Goal: Find specific page/section: Find specific page/section

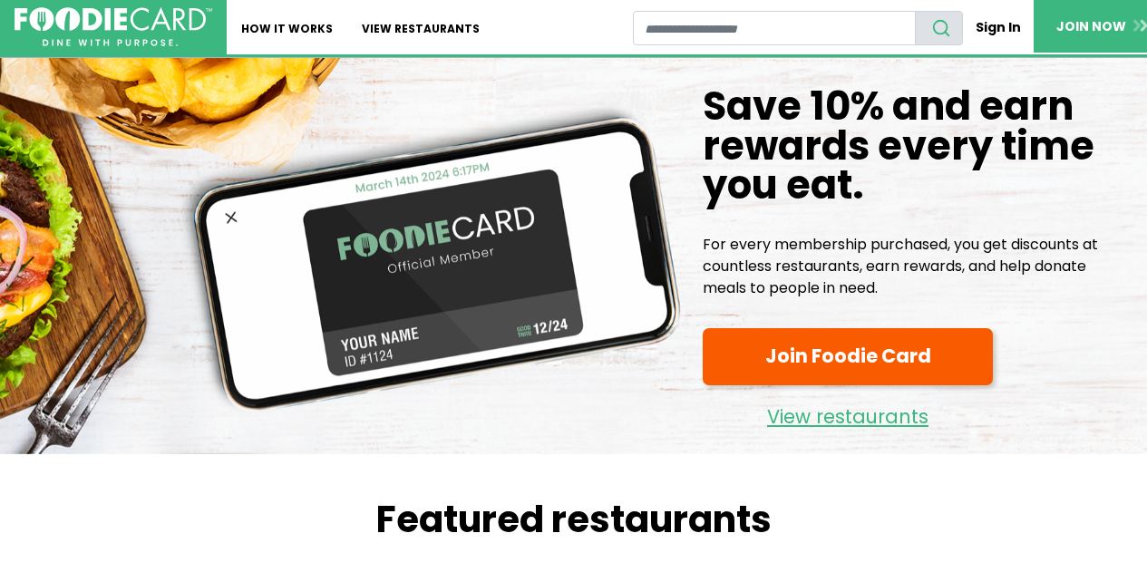
scroll to position [453, 0]
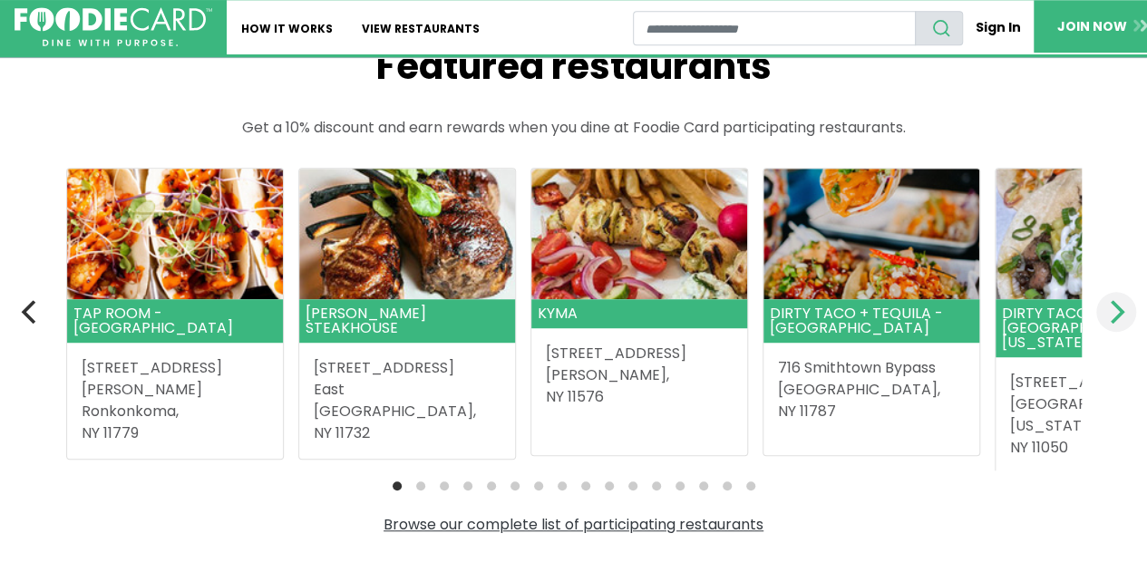
click at [1100, 315] on button "Next" at bounding box center [1116, 312] width 40 height 40
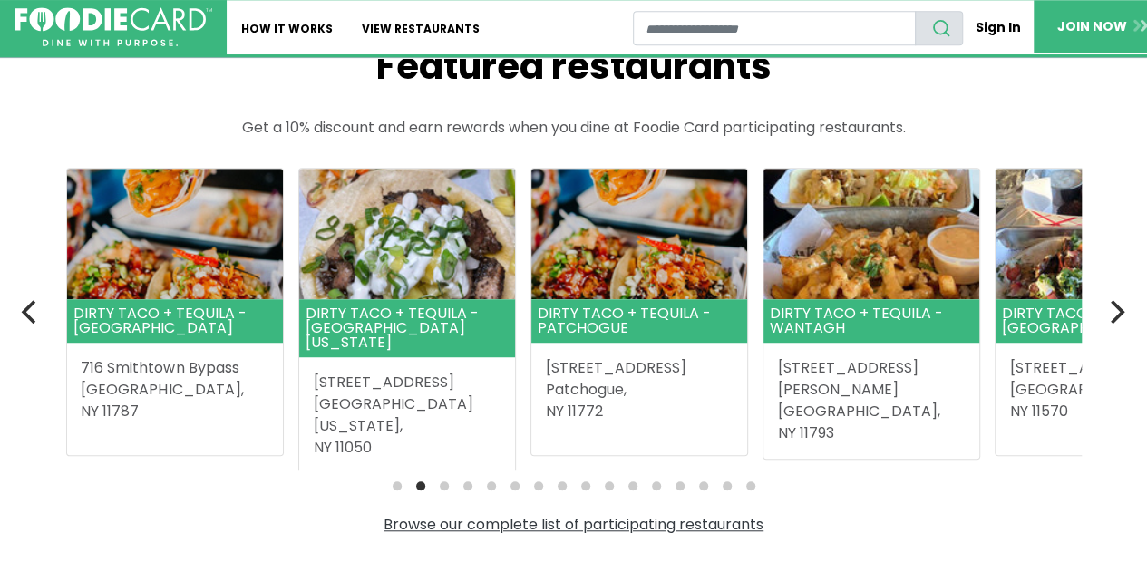
click at [1092, 312] on section "Featured restaurants Get a 10% discount and earn rewards when you dine at Foodi…" at bounding box center [574, 289] width 1088 height 491
click at [1116, 313] on icon "Next" at bounding box center [1115, 312] width 24 height 24
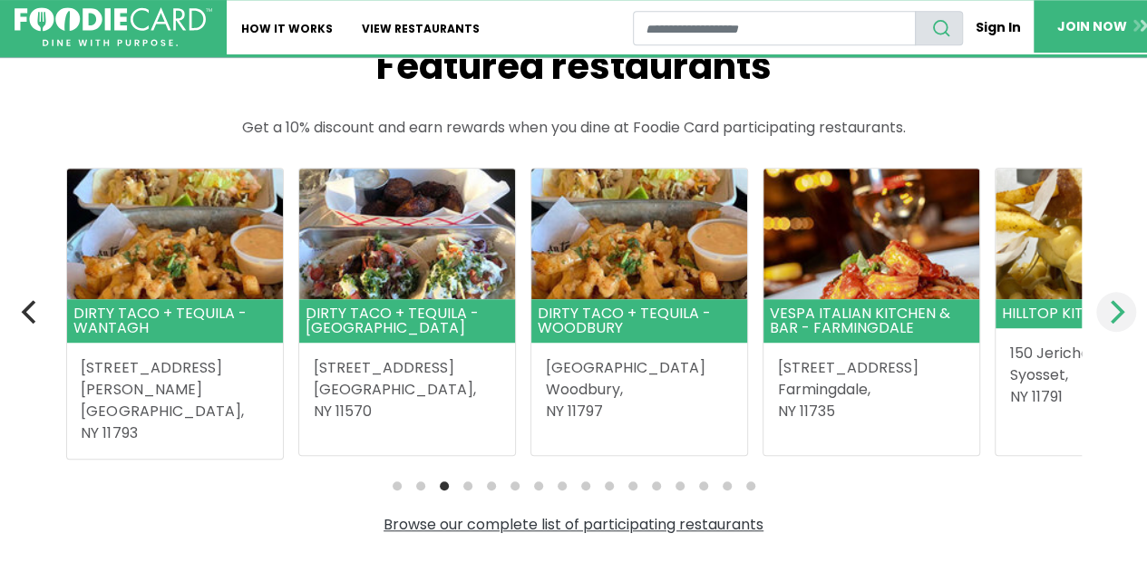
click at [1111, 317] on icon "Next" at bounding box center [1115, 312] width 24 height 24
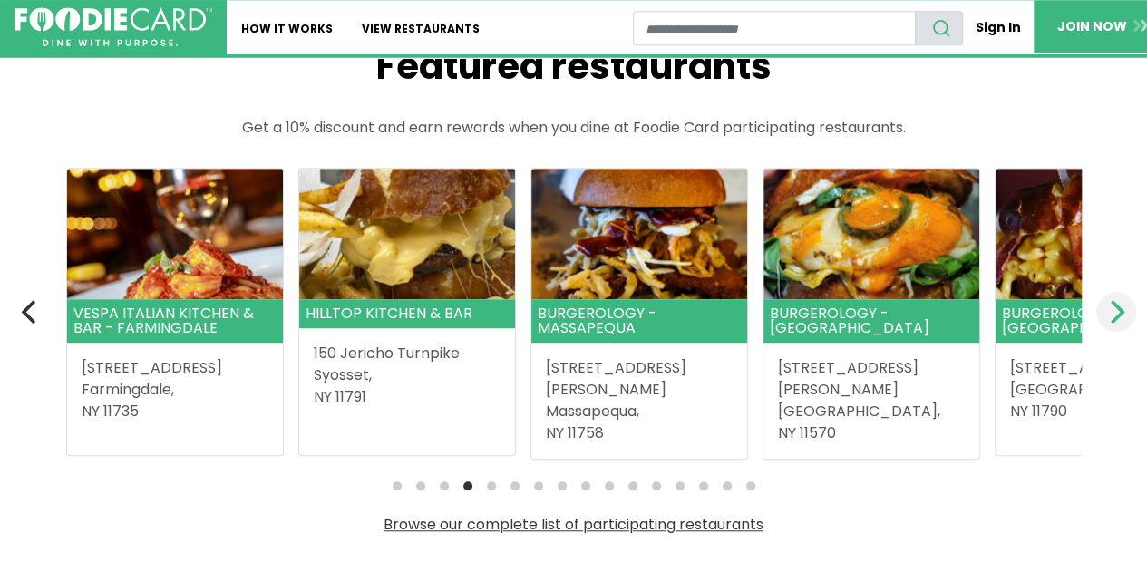
click at [1111, 316] on icon "Next" at bounding box center [1115, 312] width 24 height 24
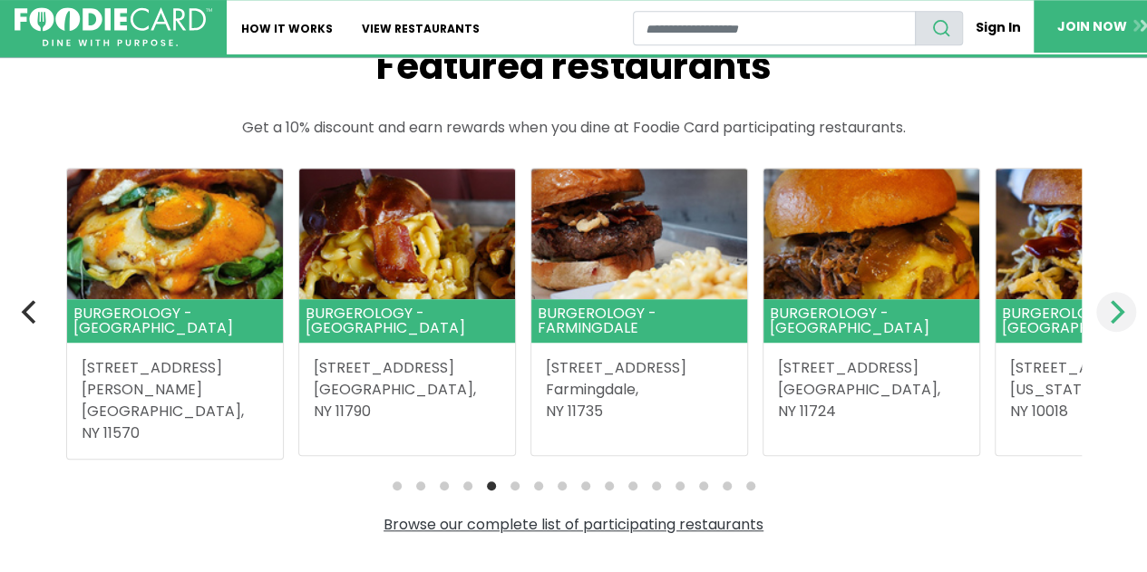
click at [1101, 319] on button "Next" at bounding box center [1116, 312] width 40 height 40
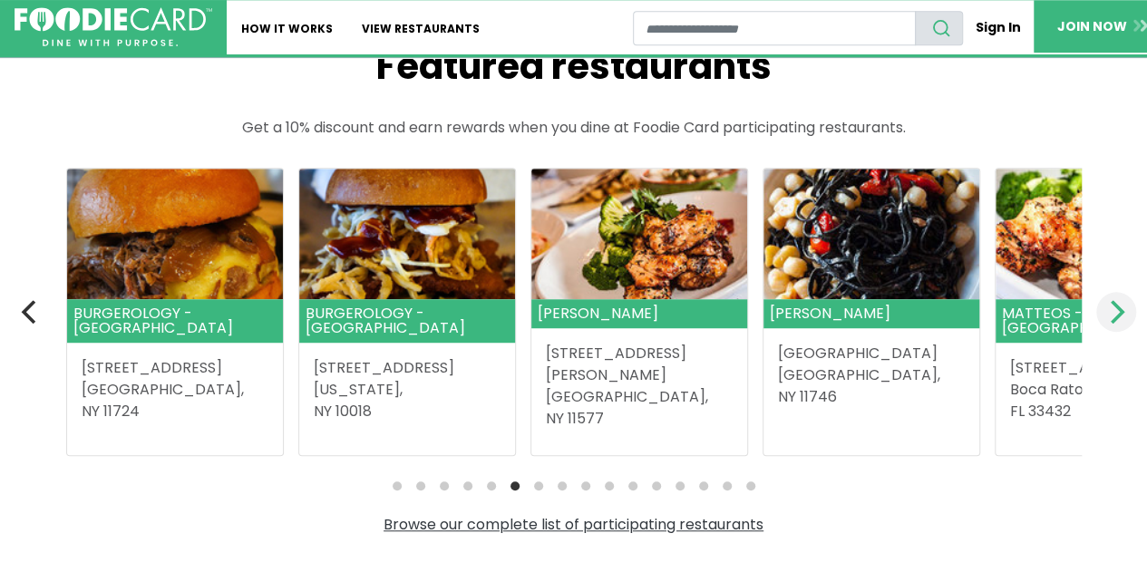
click at [1101, 319] on button "Next" at bounding box center [1116, 312] width 40 height 40
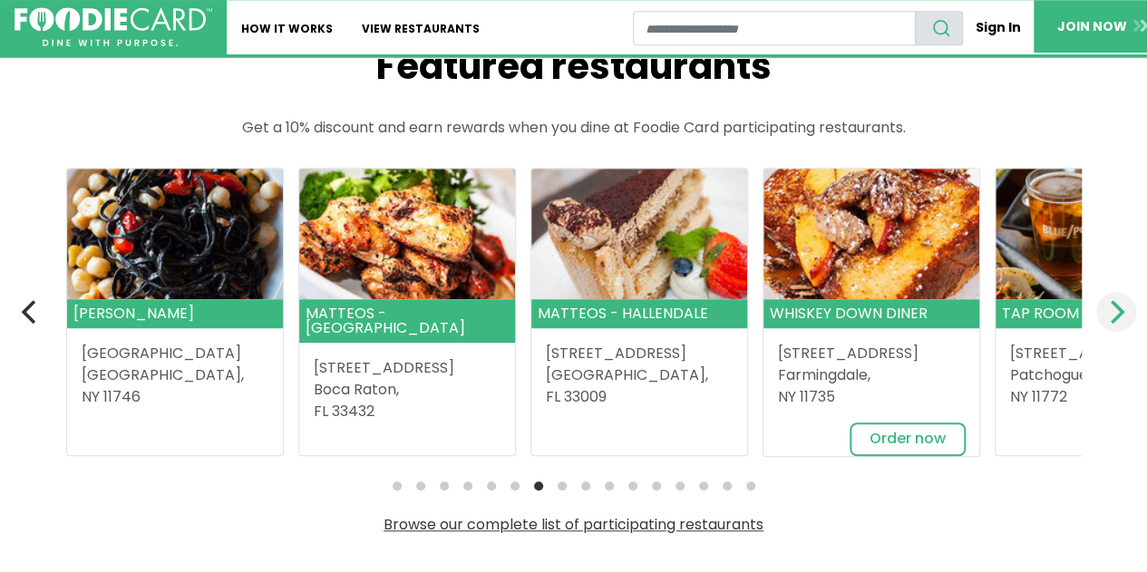
click at [1100, 320] on button "Next" at bounding box center [1116, 312] width 40 height 40
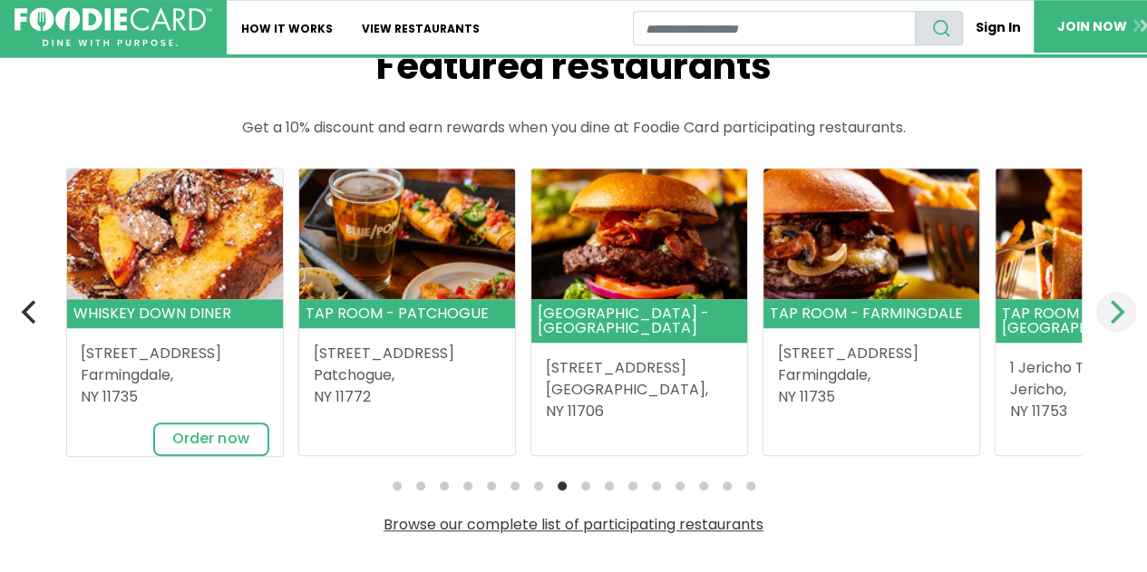
click at [1100, 320] on button "Next" at bounding box center [1116, 312] width 40 height 40
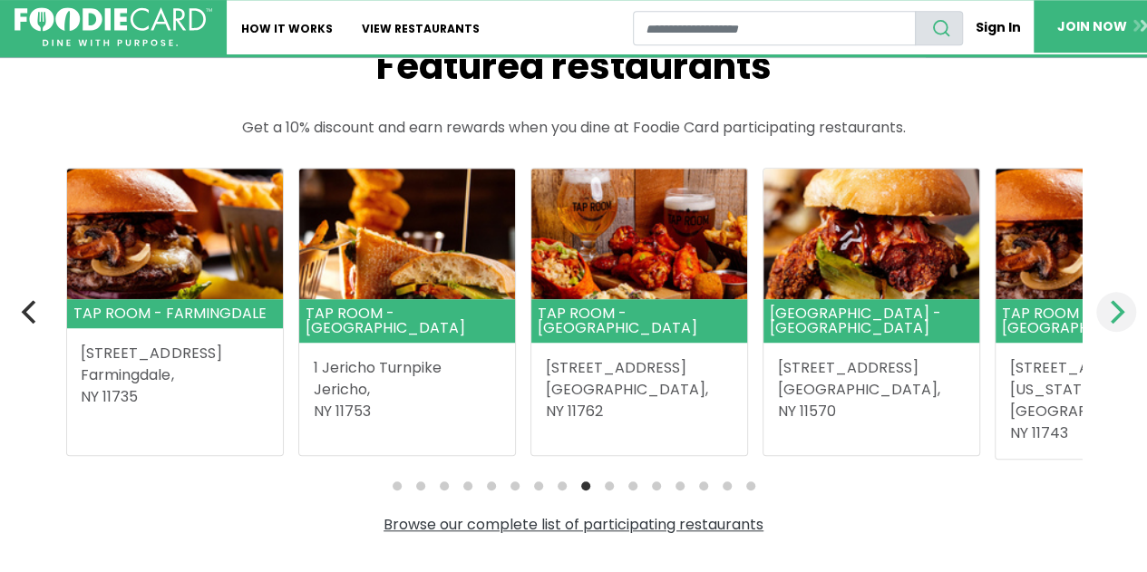
click at [1100, 320] on button "Next" at bounding box center [1116, 312] width 40 height 40
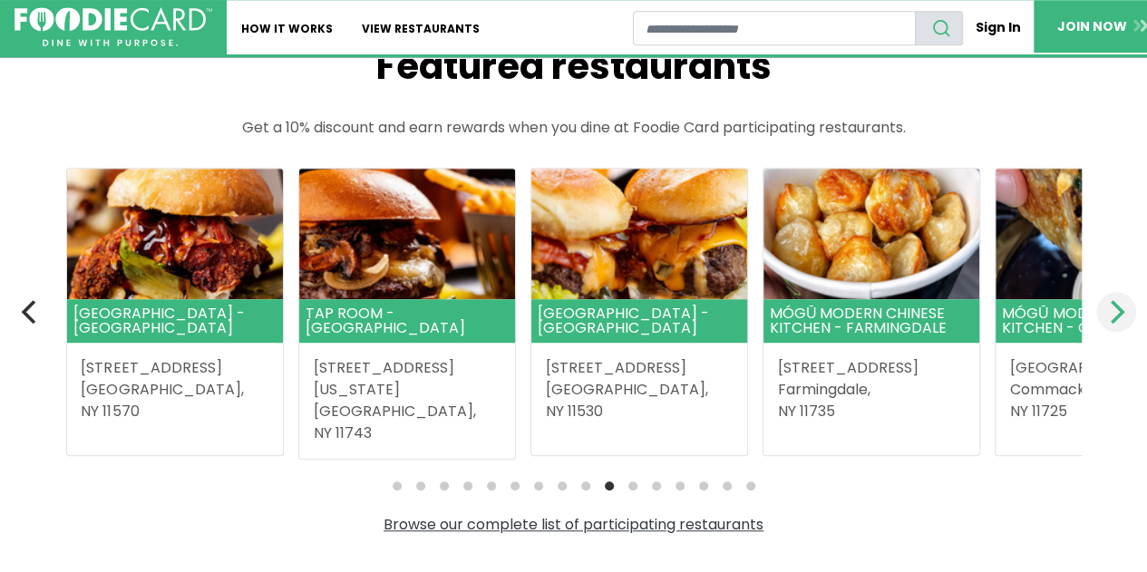
click at [1100, 320] on button "Next" at bounding box center [1116, 312] width 40 height 40
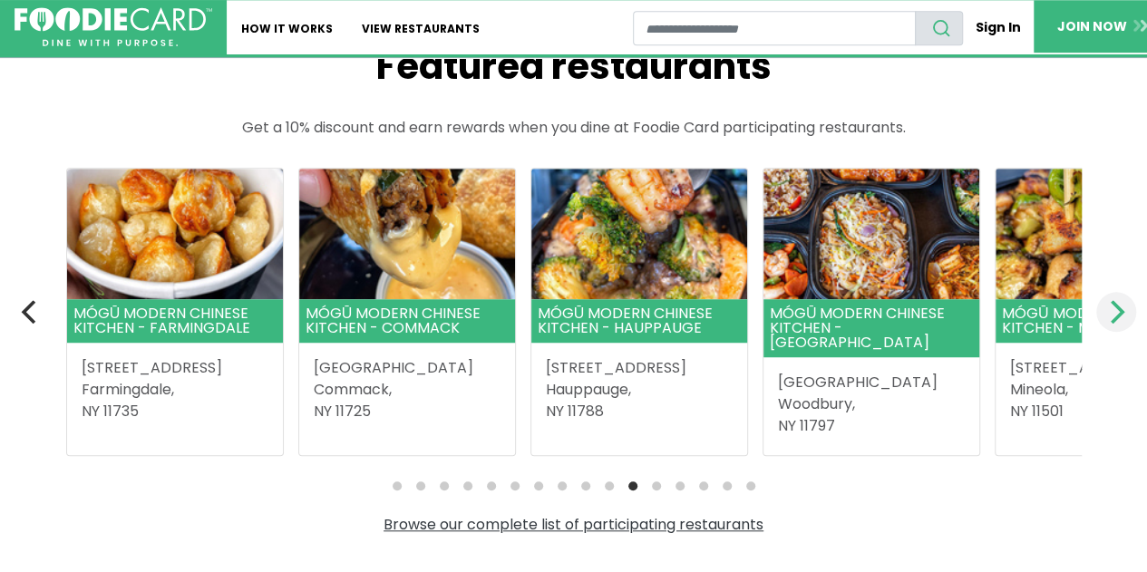
click at [1100, 320] on button "Next" at bounding box center [1116, 312] width 40 height 40
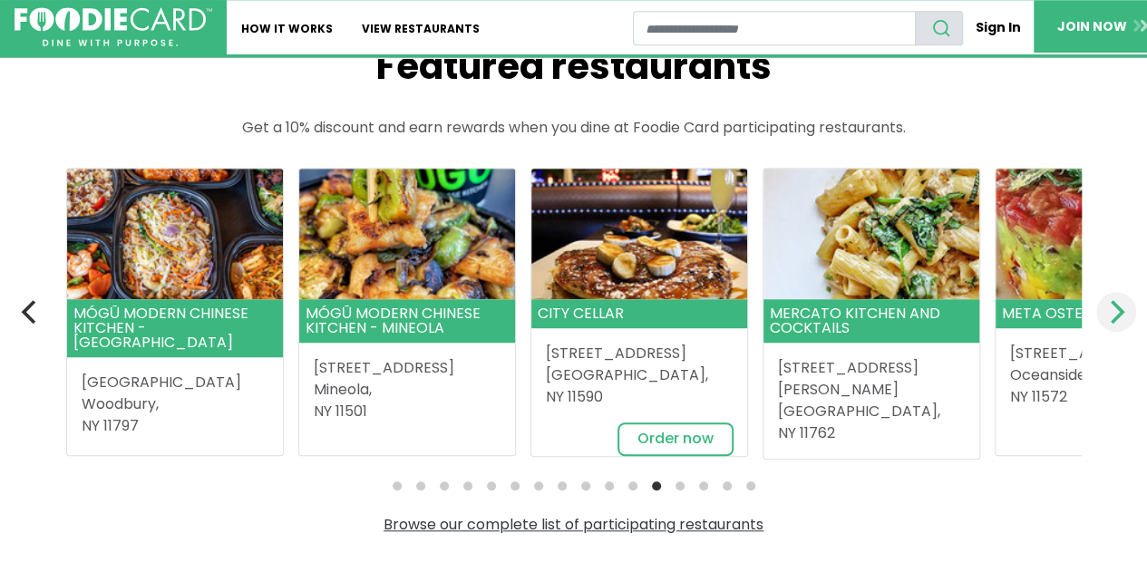
click at [1100, 320] on button "Next" at bounding box center [1116, 312] width 40 height 40
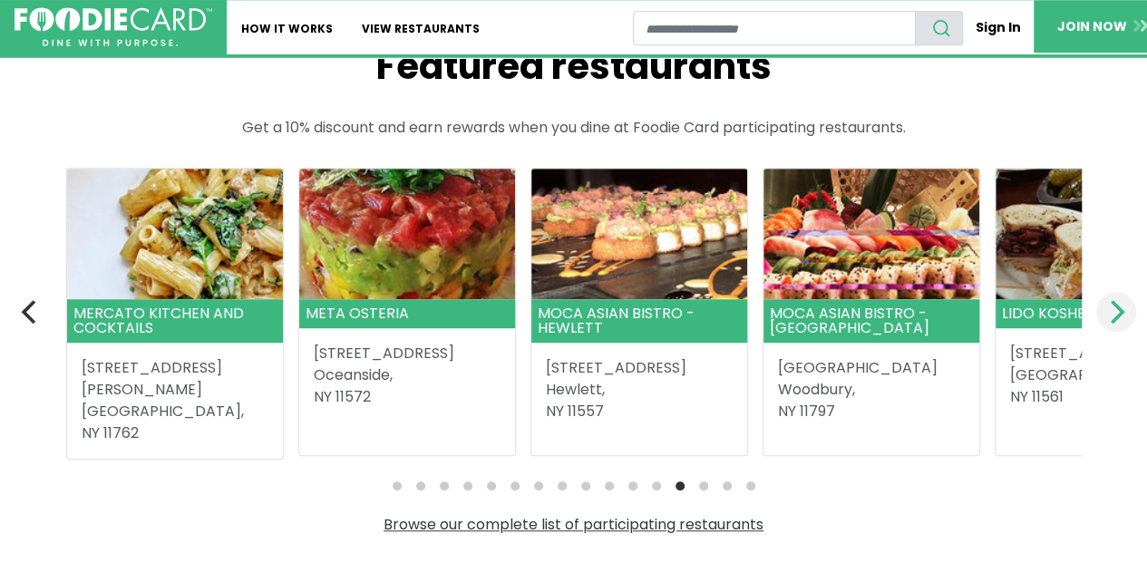
click at [1100, 320] on button "Next" at bounding box center [1116, 312] width 40 height 40
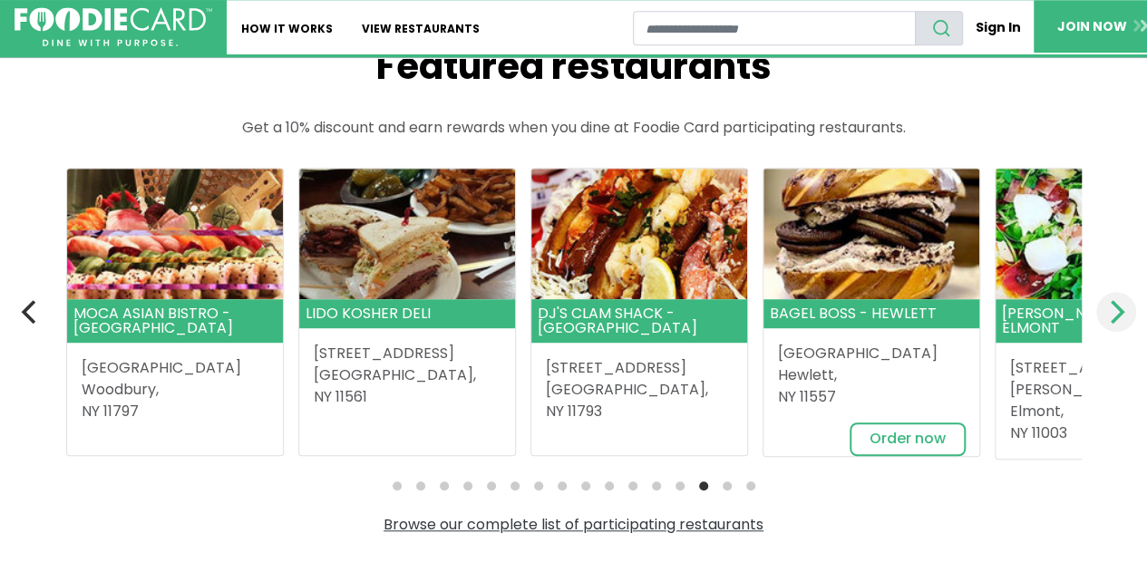
click at [1100, 320] on button "Next" at bounding box center [1116, 312] width 40 height 40
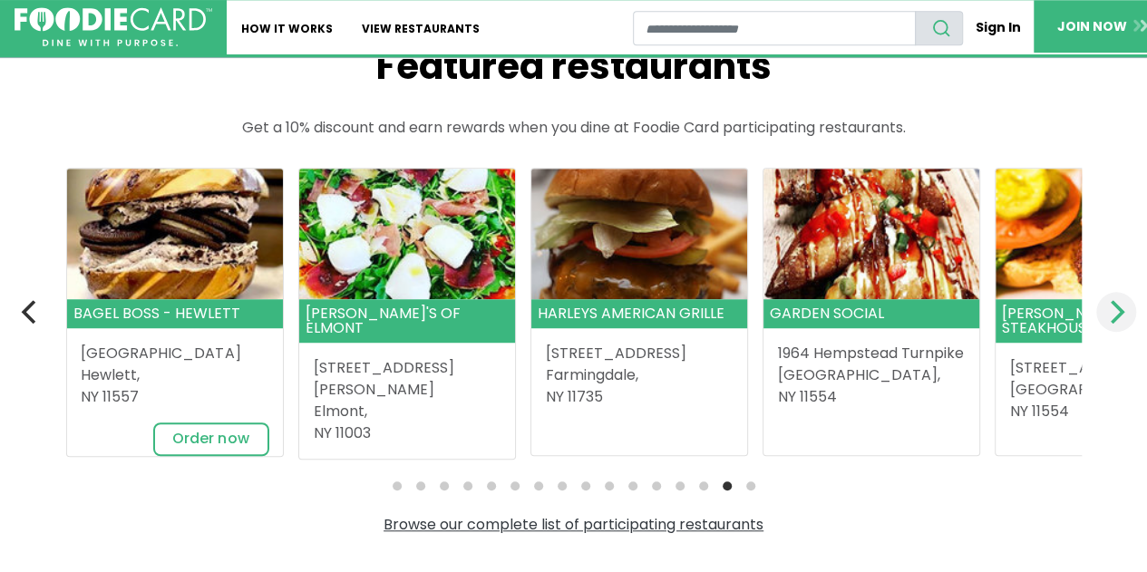
click at [1100, 320] on button "Next" at bounding box center [1116, 312] width 40 height 40
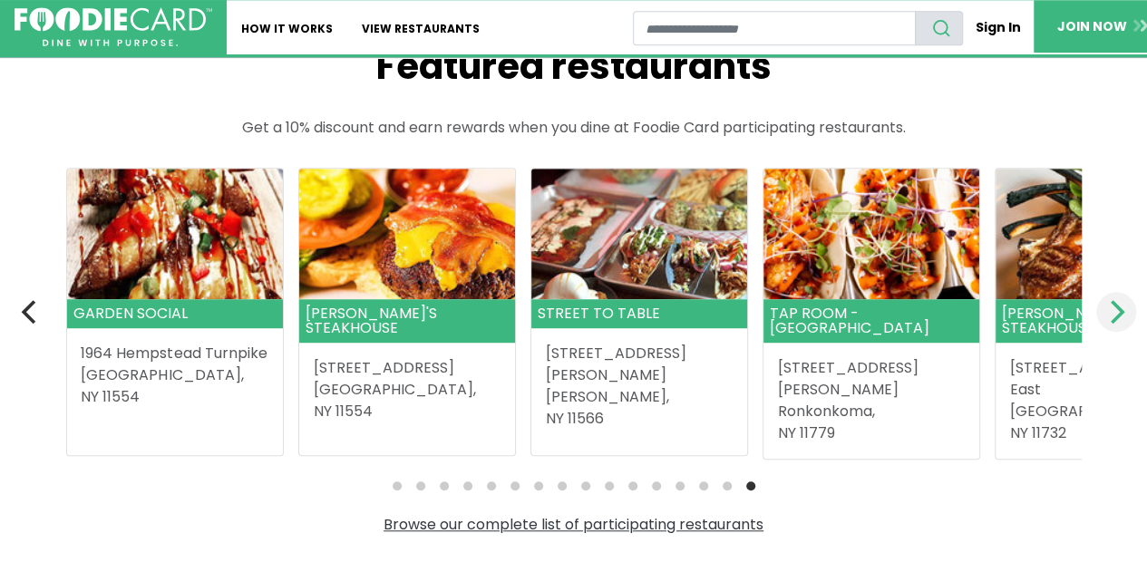
click at [1100, 320] on button "Next" at bounding box center [1116, 312] width 40 height 40
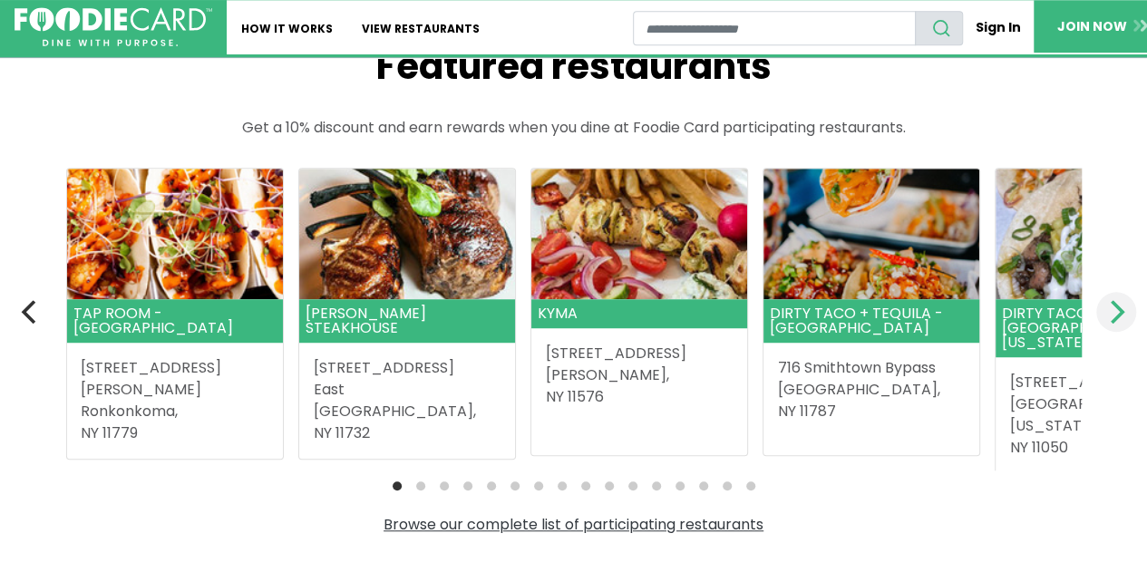
click at [1100, 320] on button "Next" at bounding box center [1116, 312] width 40 height 40
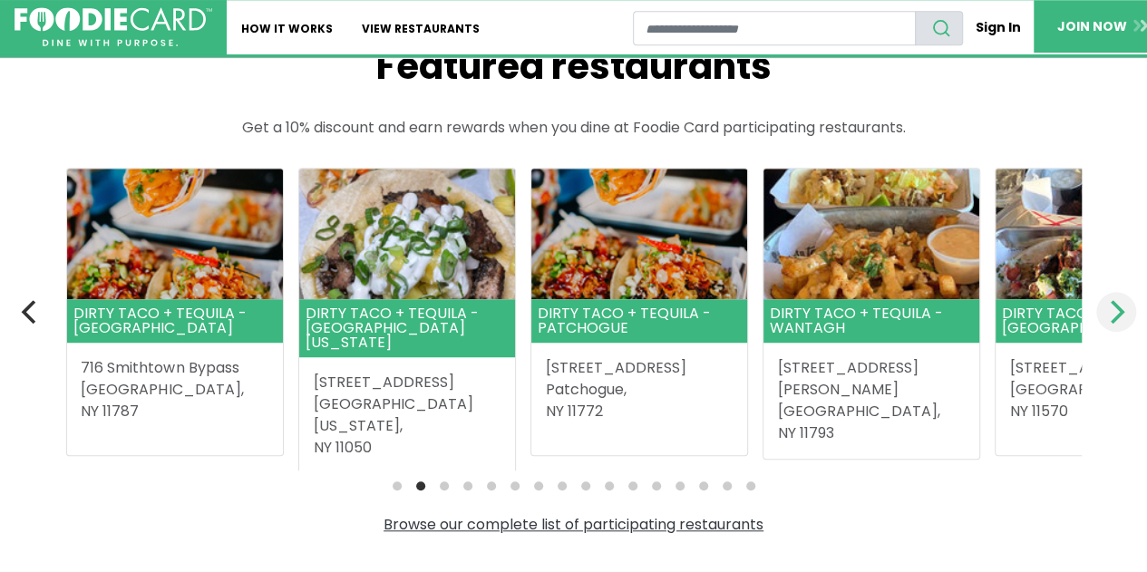
click at [1100, 321] on button "Next" at bounding box center [1116, 312] width 40 height 40
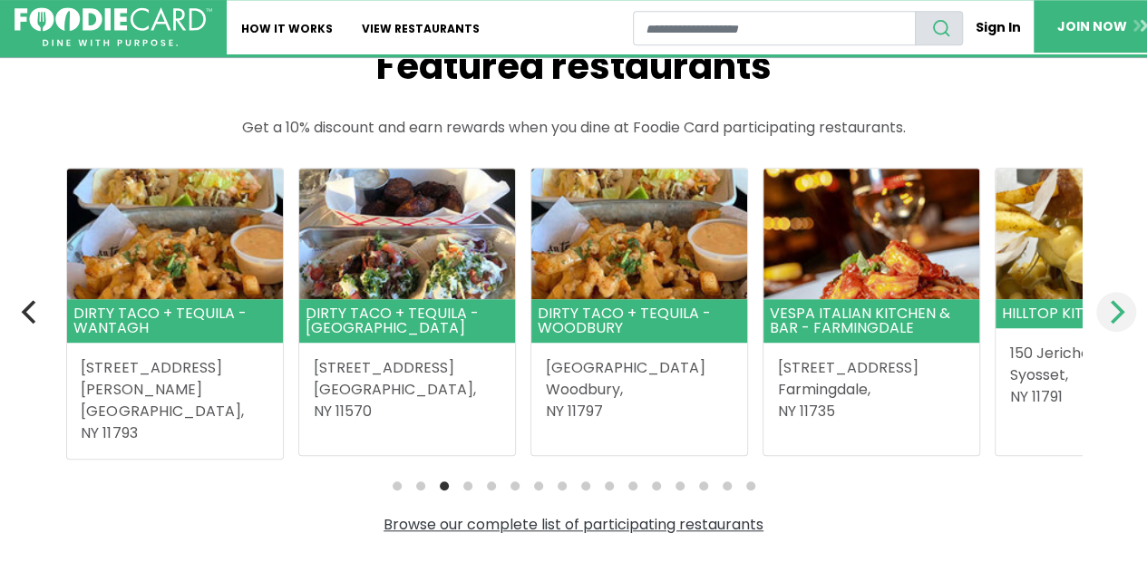
click at [1100, 321] on button "Next" at bounding box center [1116, 312] width 40 height 40
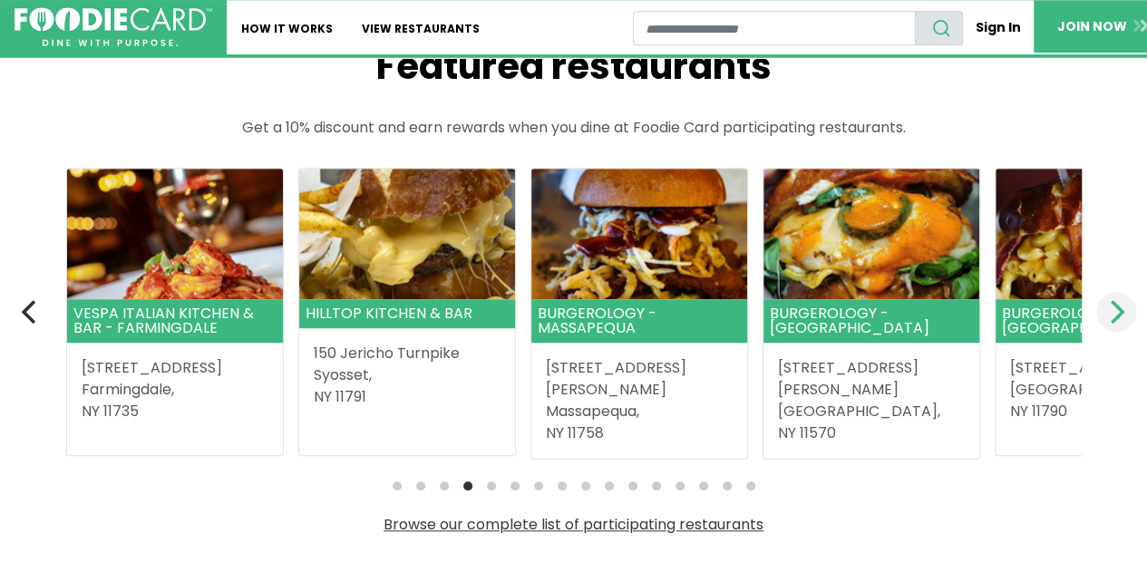
click at [1100, 321] on button "Next" at bounding box center [1116, 312] width 40 height 40
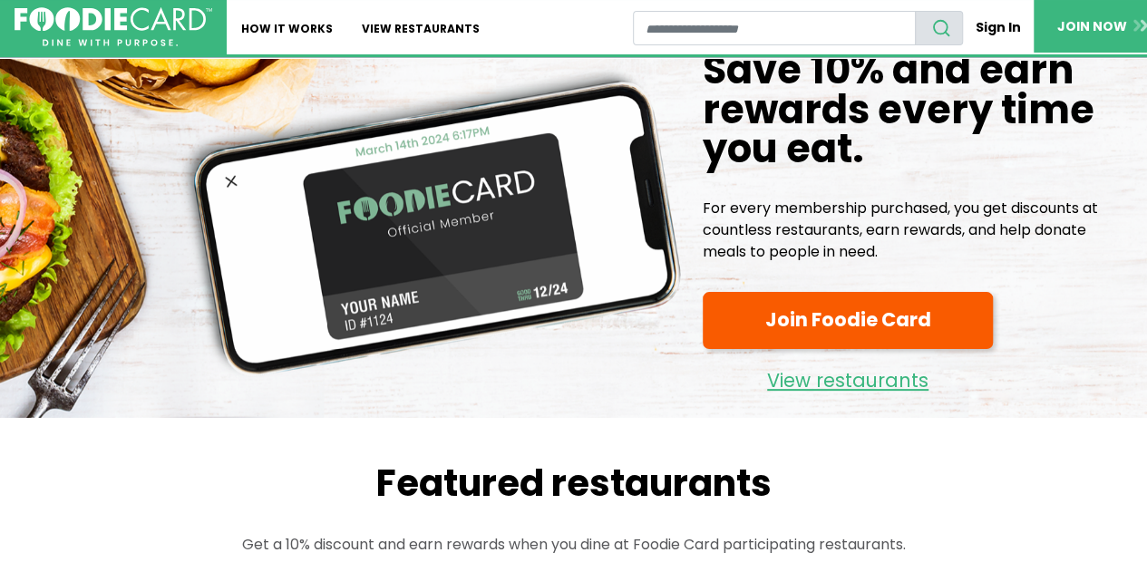
scroll to position [0, 0]
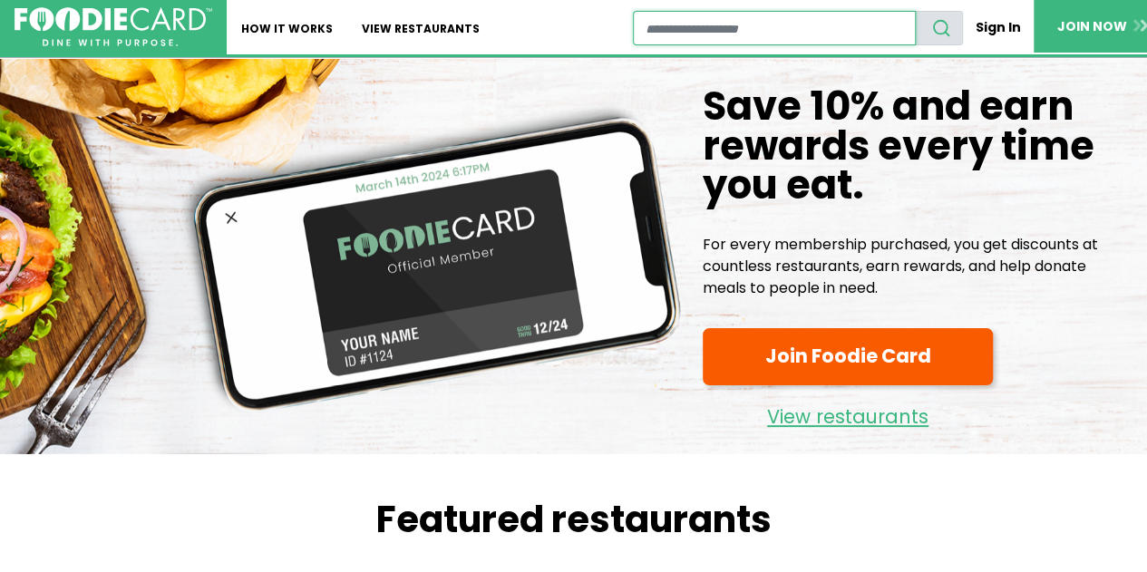
click at [678, 30] on input "restaurant search" at bounding box center [774, 28] width 282 height 34
type input "**********"
click at [915, 11] on button "search" at bounding box center [939, 28] width 48 height 34
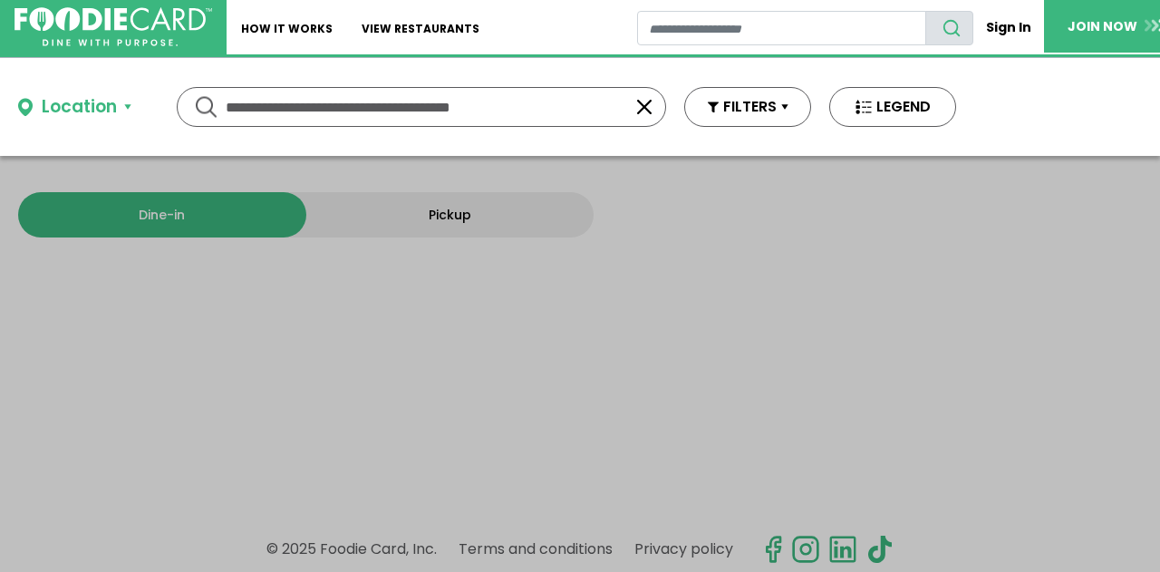
type input "**********"
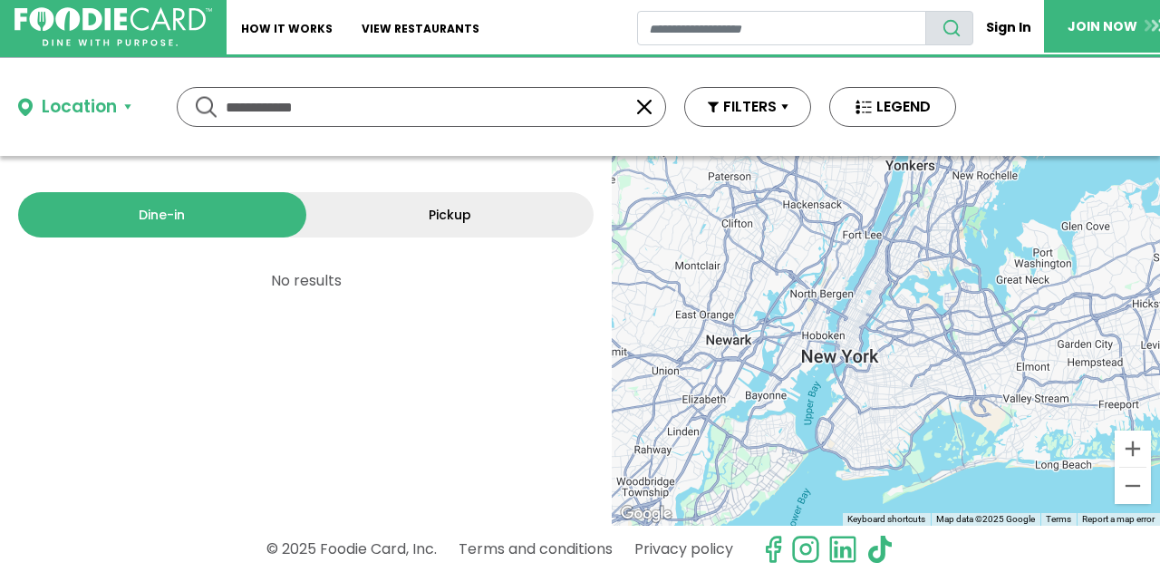
click at [459, 339] on div "Dine-in Pickup 0 results for: Reset filters 0 record records found nearby No re…" at bounding box center [306, 341] width 612 height 370
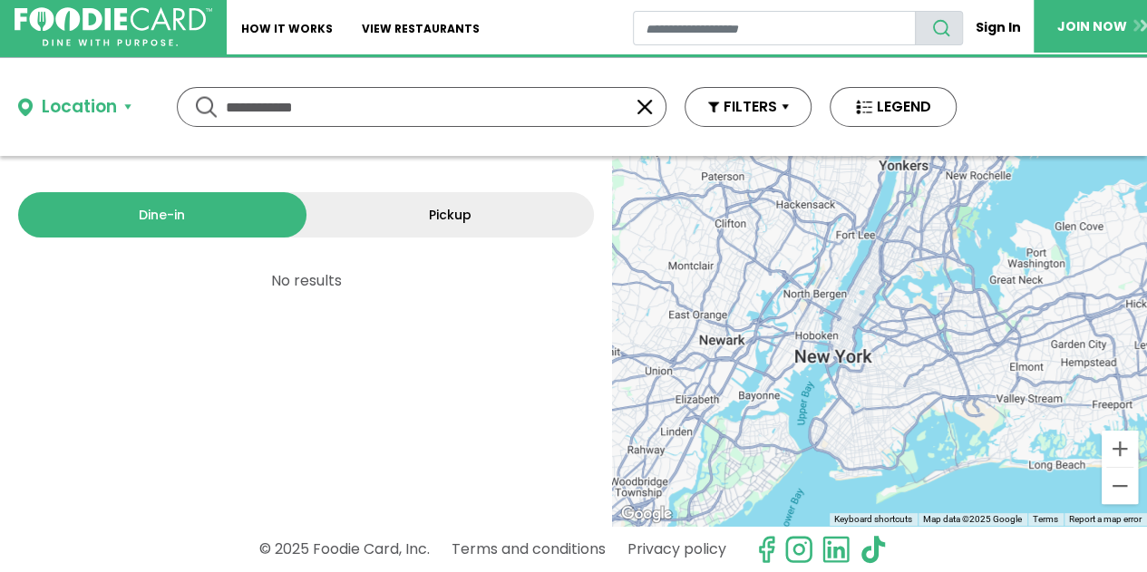
click at [439, 294] on div "Dine-in Pickup 0 results for: mediterranean greek seafood american pizza italia…" at bounding box center [306, 341] width 612 height 370
click at [318, 110] on input "**********" at bounding box center [422, 107] width 392 height 38
click at [58, 102] on div "Location" at bounding box center [79, 107] width 75 height 26
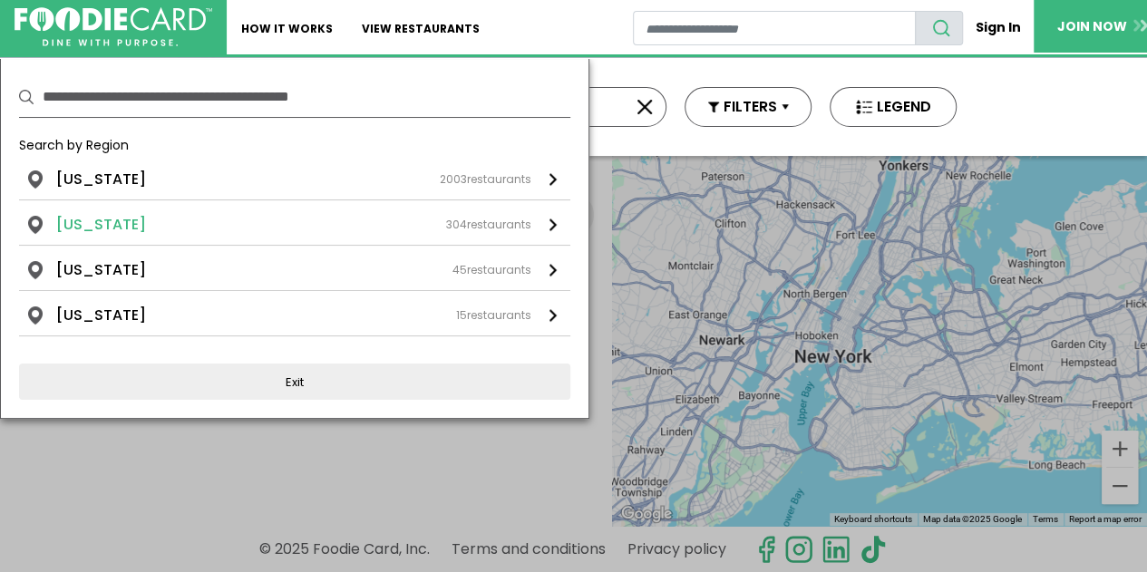
click at [491, 218] on div "304 restaurants" at bounding box center [488, 225] width 85 height 16
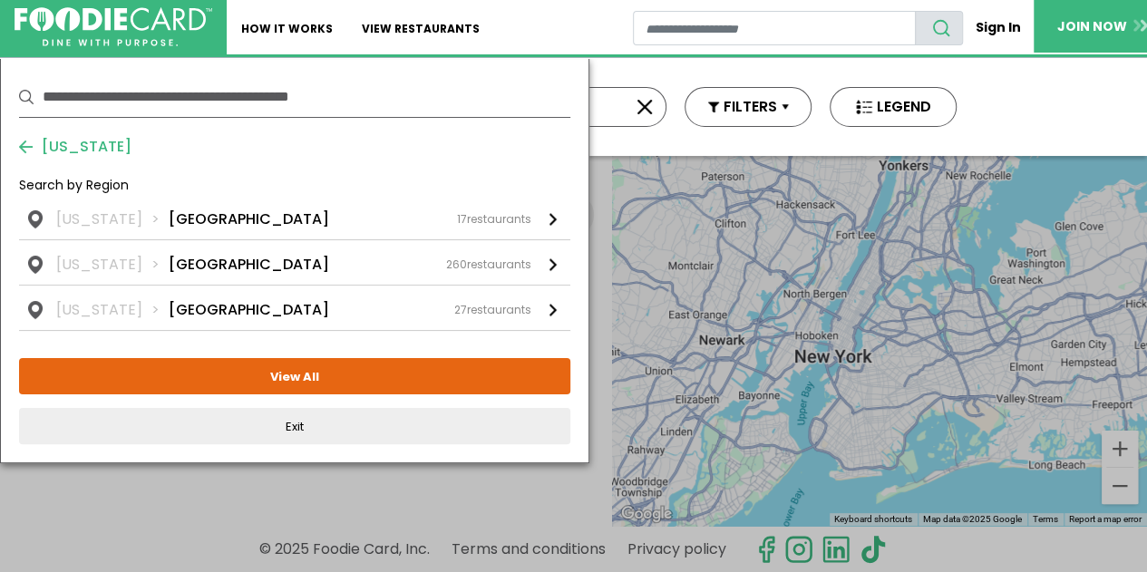
click at [277, 141] on div "New Jersey Search by Region New Jersey Central Jersey 17 restaurants New Jersey…" at bounding box center [294, 260] width 551 height 367
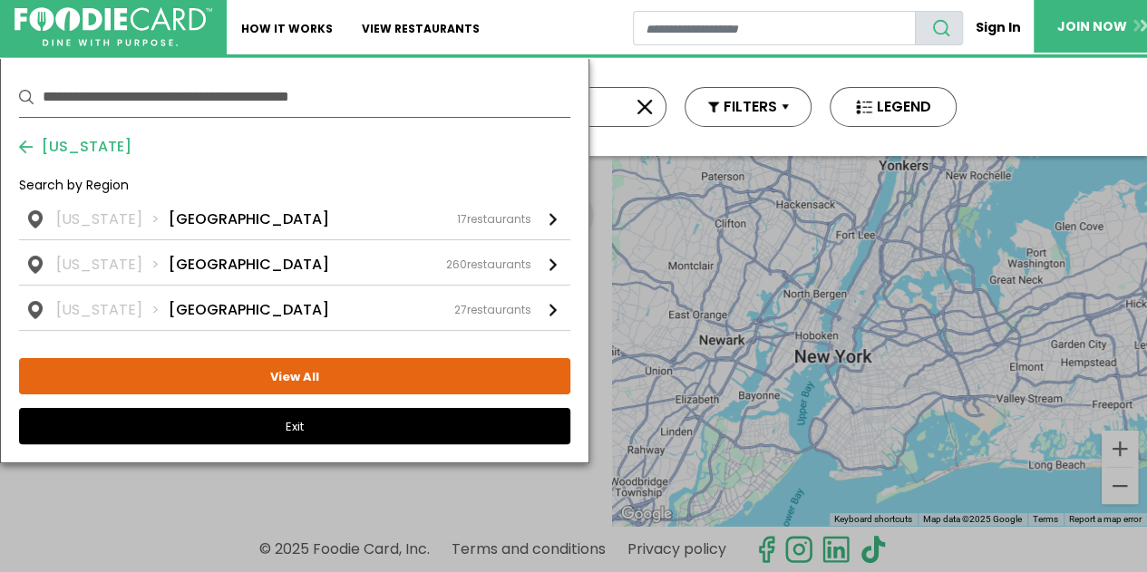
click at [290, 422] on button "Exit" at bounding box center [294, 426] width 551 height 36
